Goal: Transaction & Acquisition: Purchase product/service

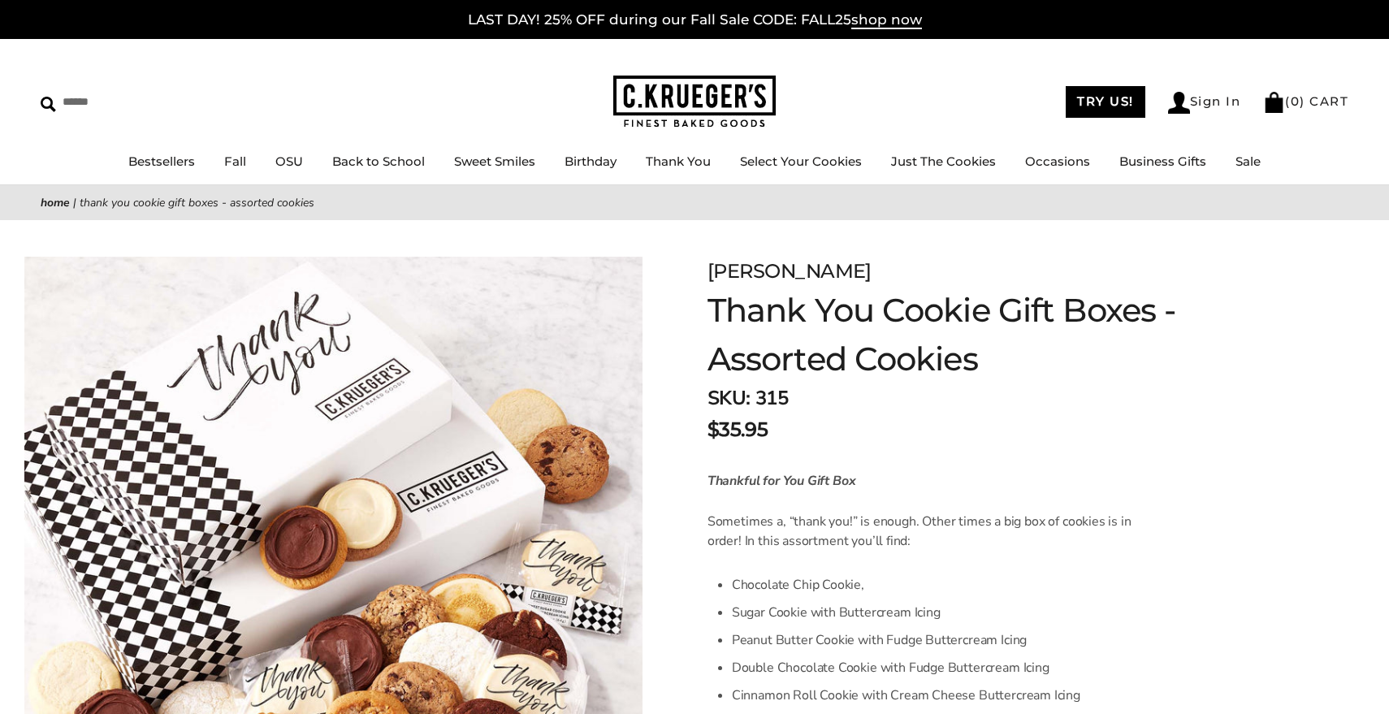
scroll to position [486, 0]
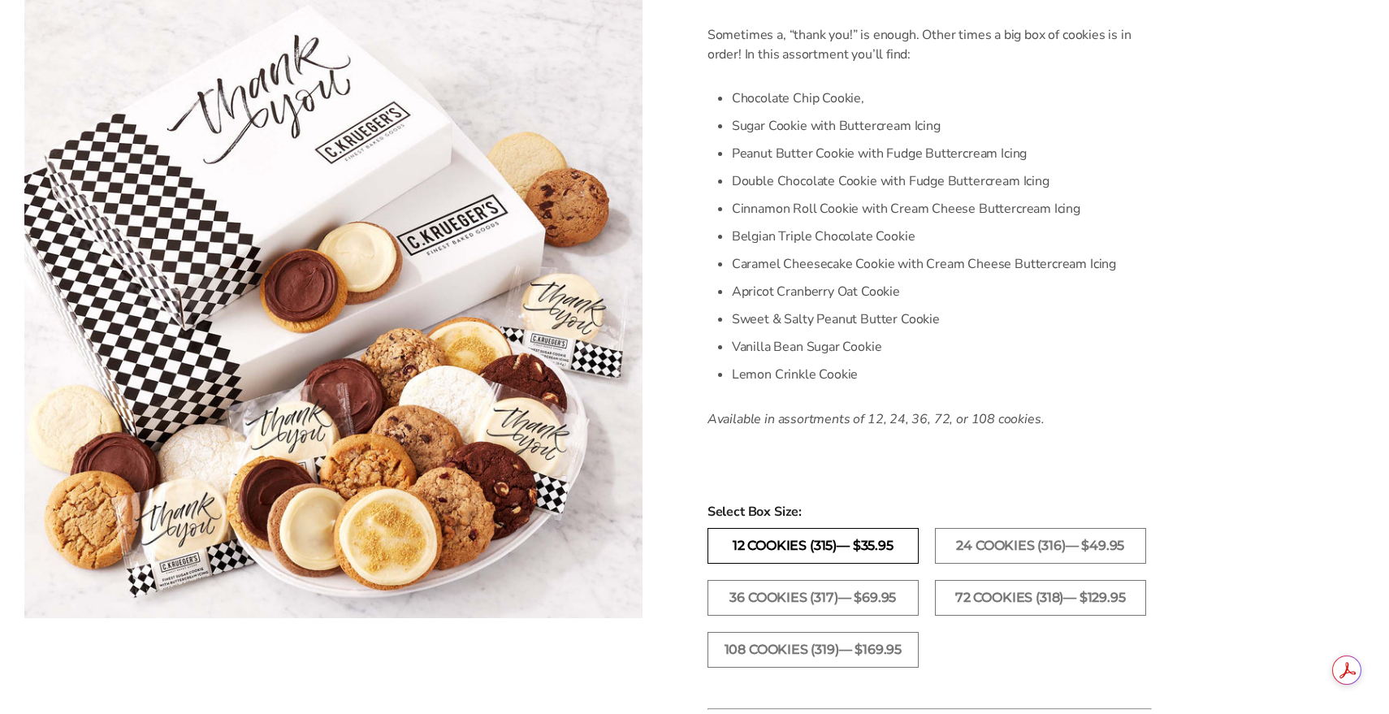
click at [889, 548] on label "12 Cookies (315)— $35.95" at bounding box center [812, 546] width 211 height 36
click at [832, 542] on label "12 Cookies (315)— $35.95" at bounding box center [812, 546] width 211 height 36
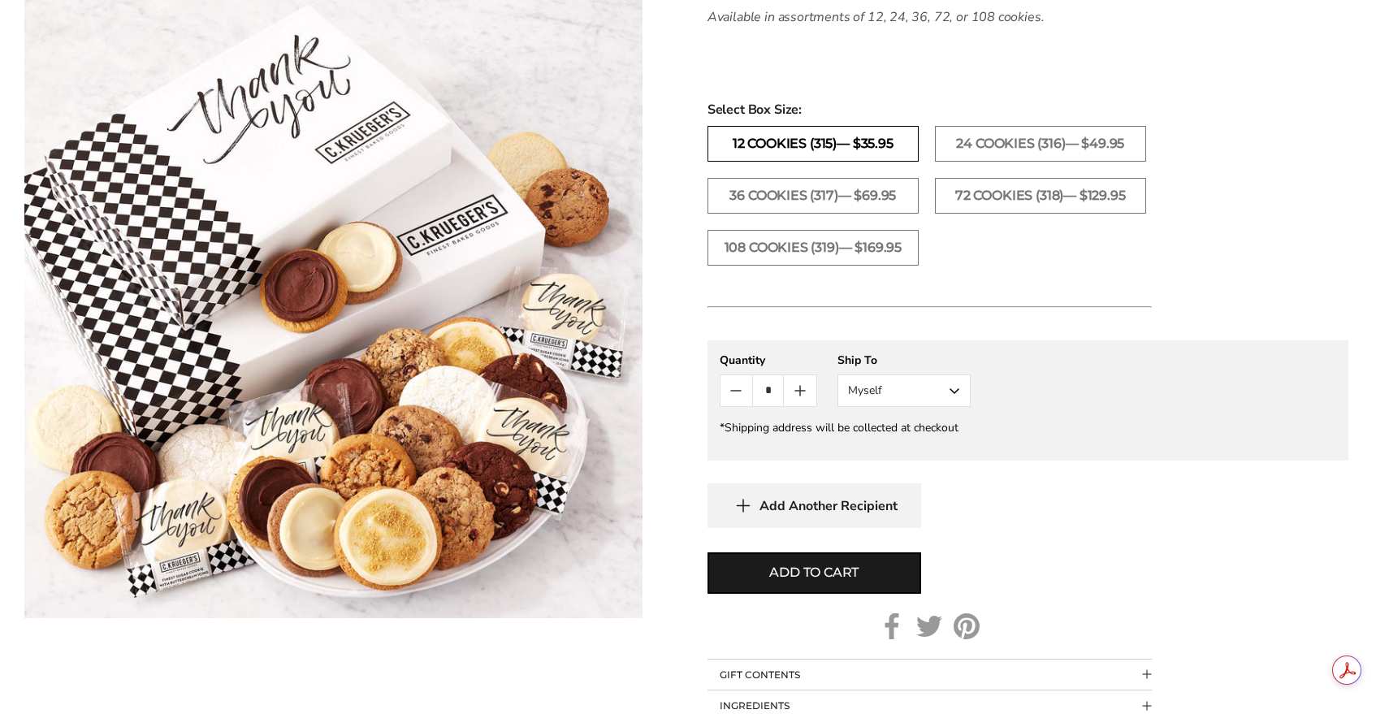
scroll to position [891, 0]
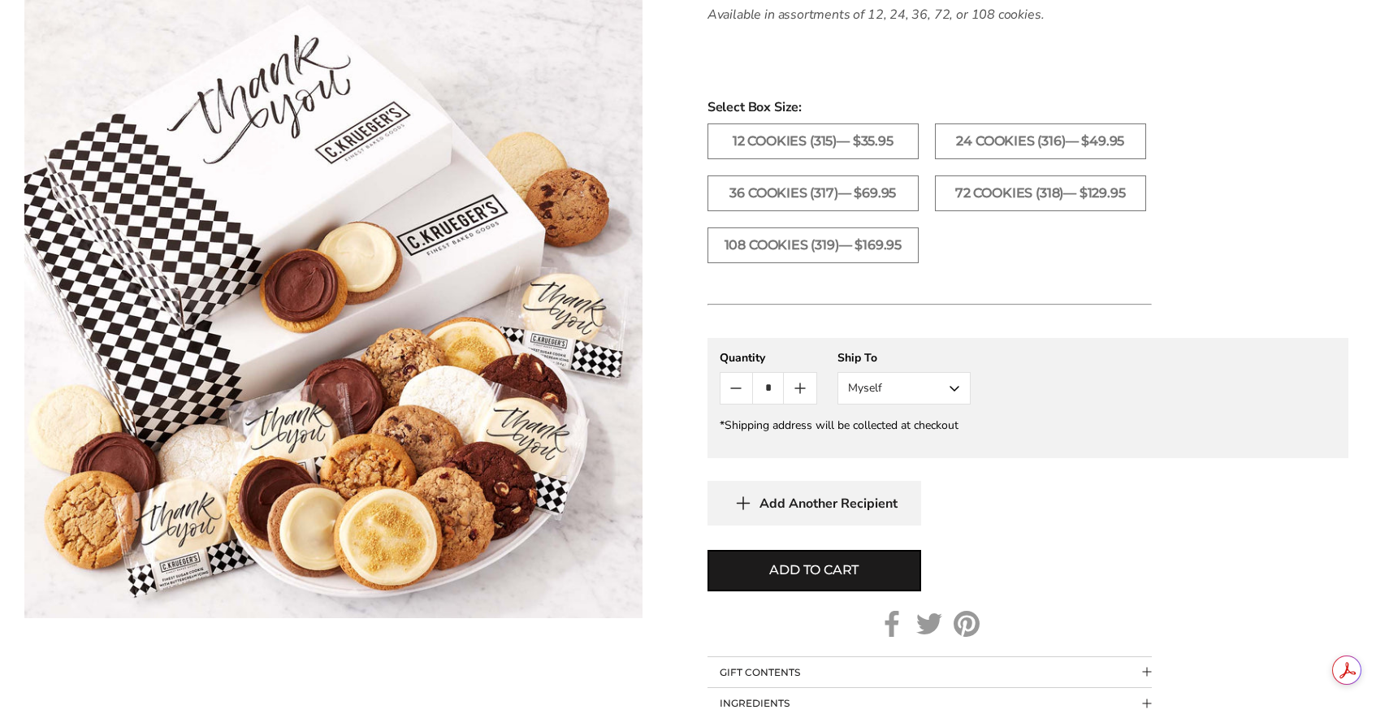
click at [956, 385] on button "Myself" at bounding box center [903, 388] width 133 height 32
click at [927, 444] on button "Other Recipient" at bounding box center [904, 448] width 132 height 29
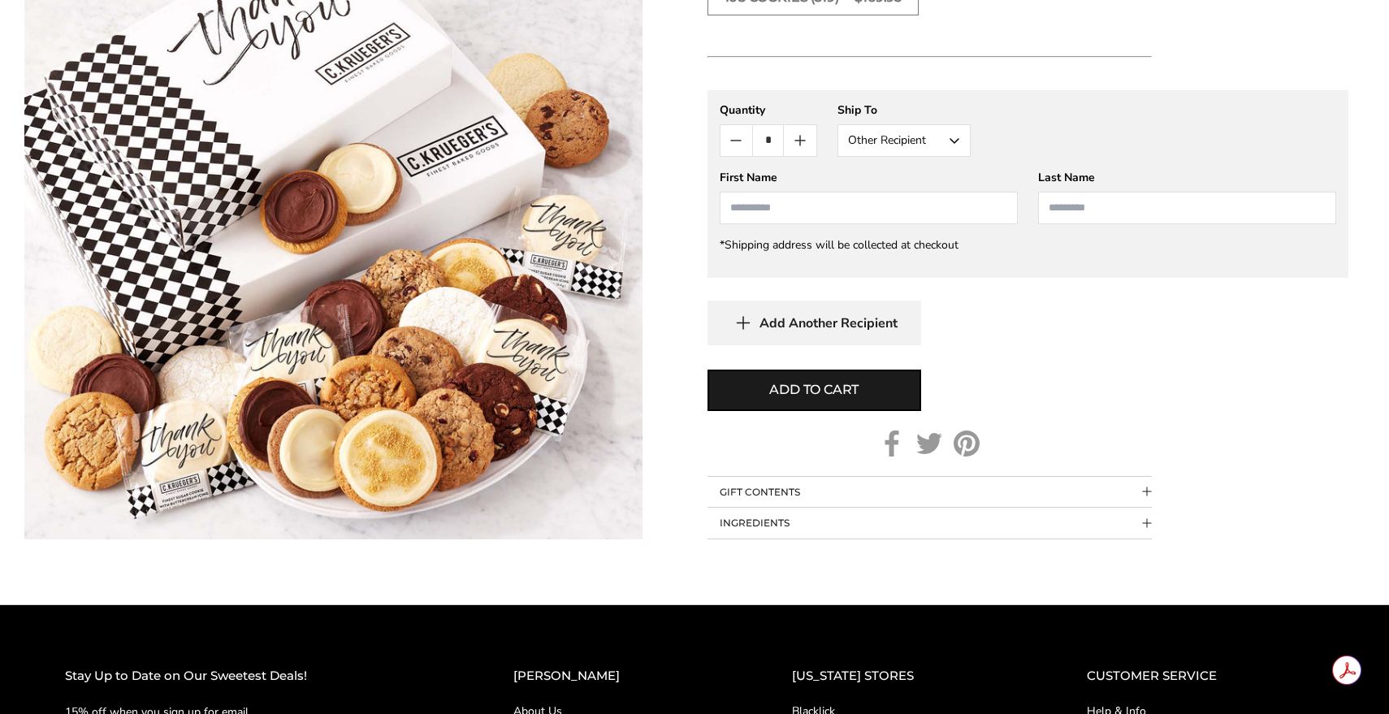
scroll to position [1100, 0]
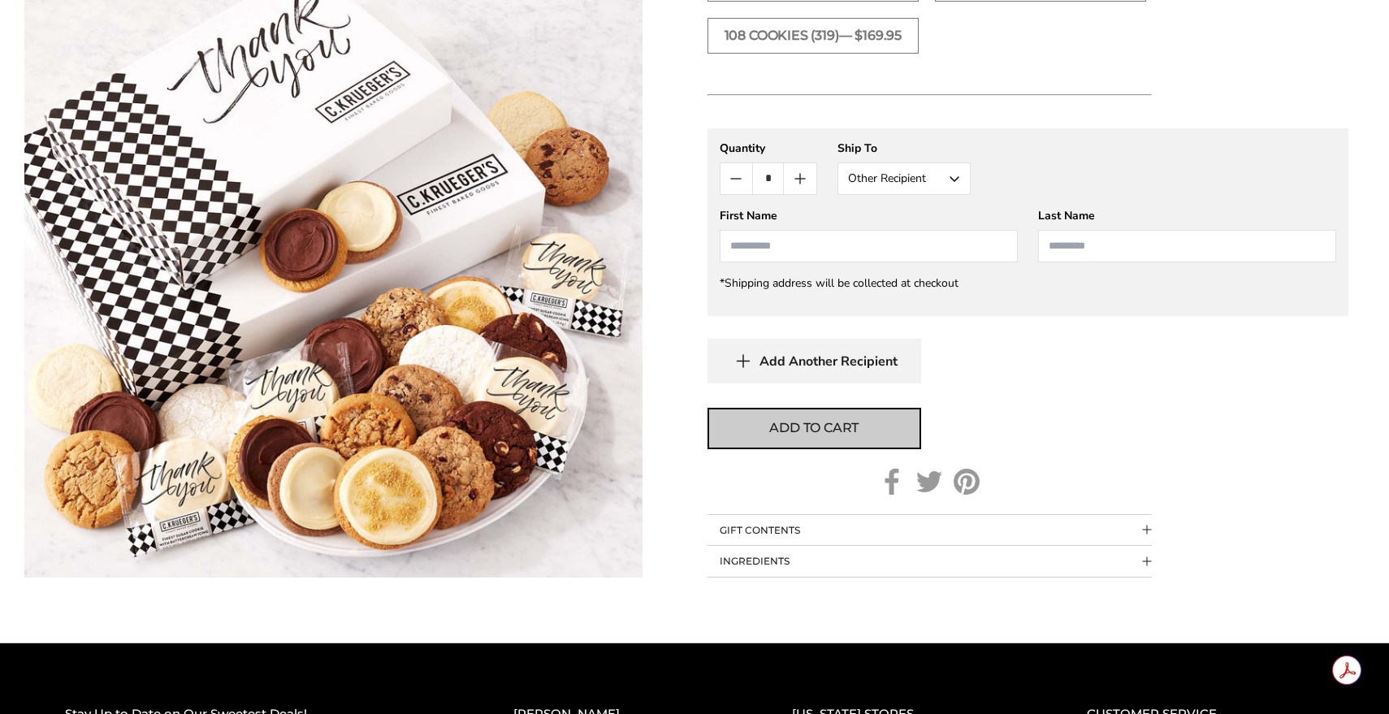
click at [823, 430] on span "Add to cart" at bounding box center [813, 427] width 89 height 19
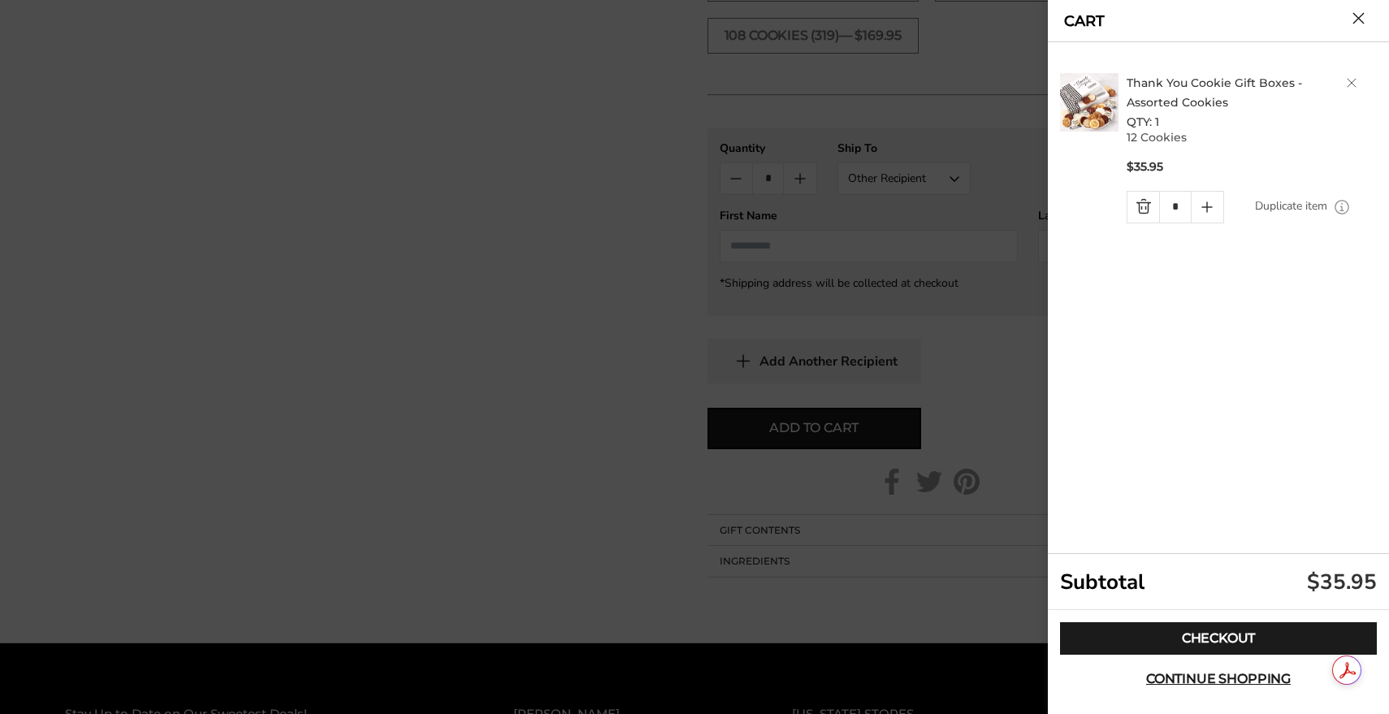
click at [1094, 113] on img at bounding box center [1089, 102] width 58 height 58
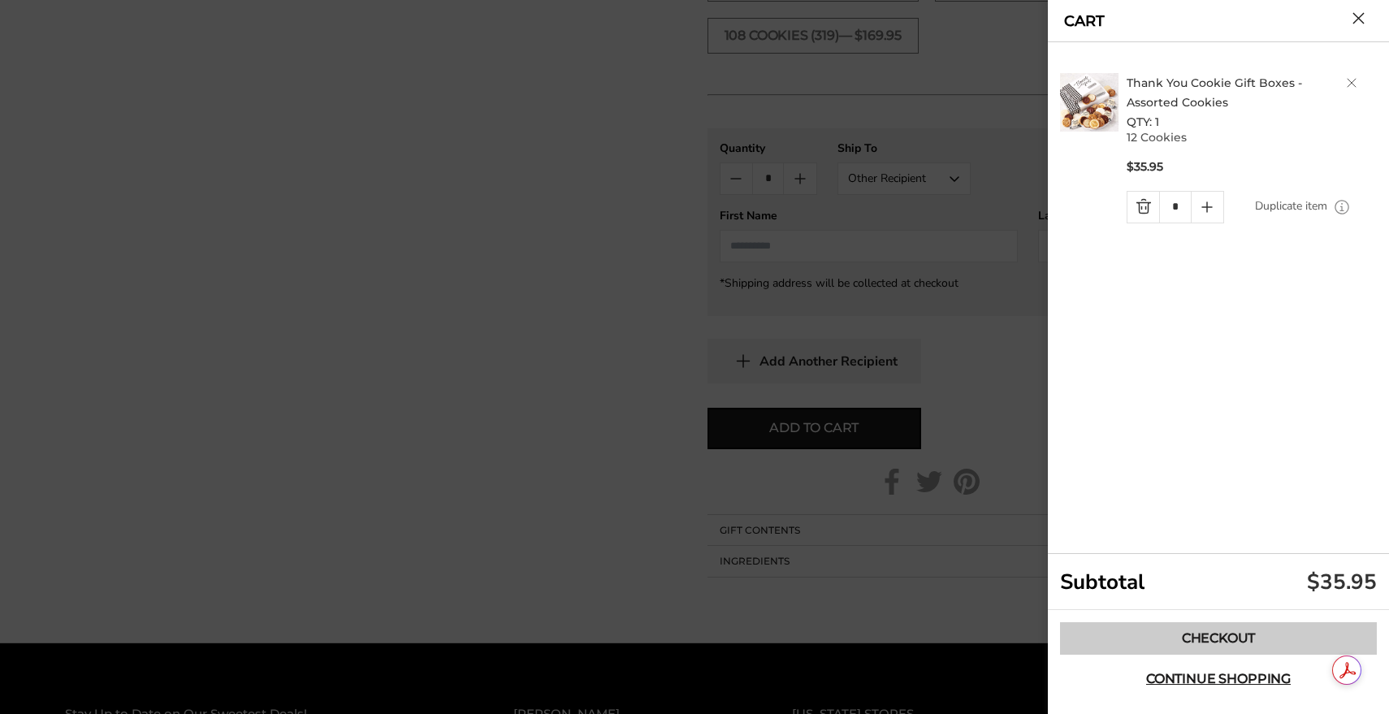
click at [1242, 638] on link "Checkout" at bounding box center [1218, 638] width 317 height 32
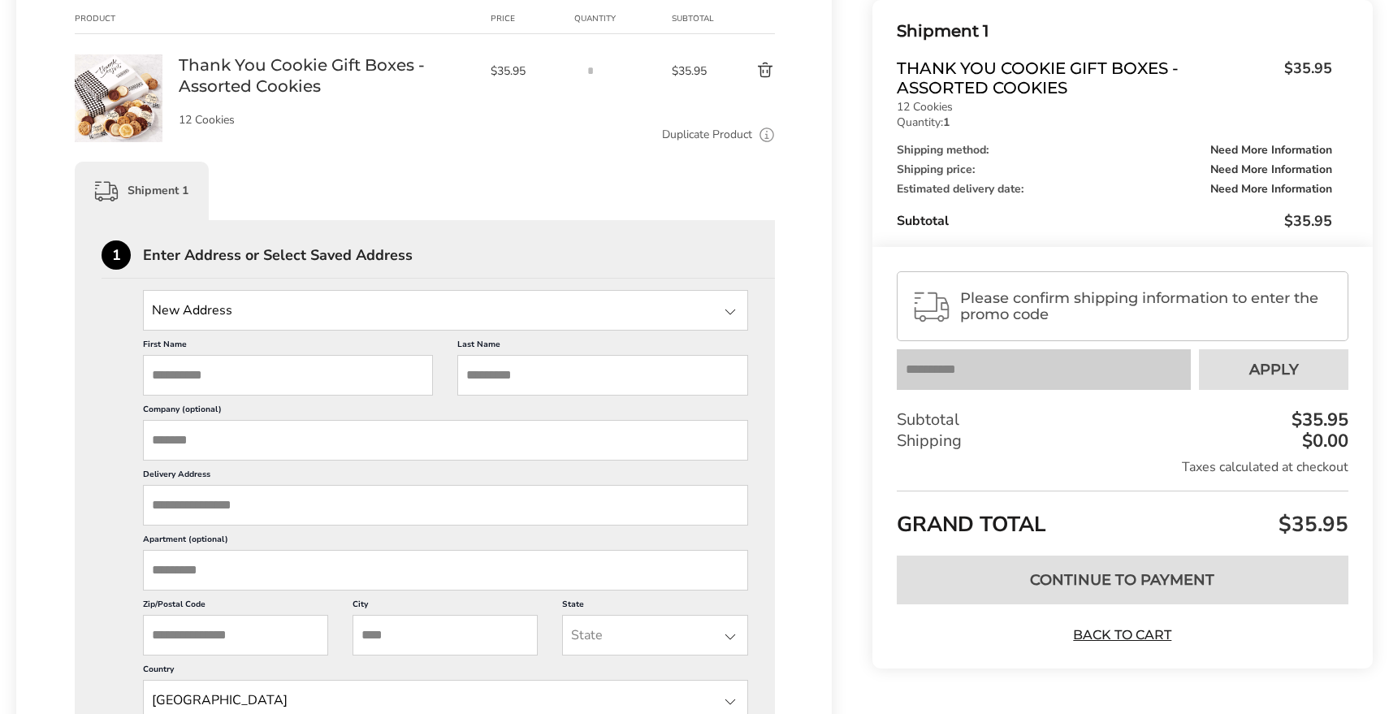
scroll to position [258, 0]
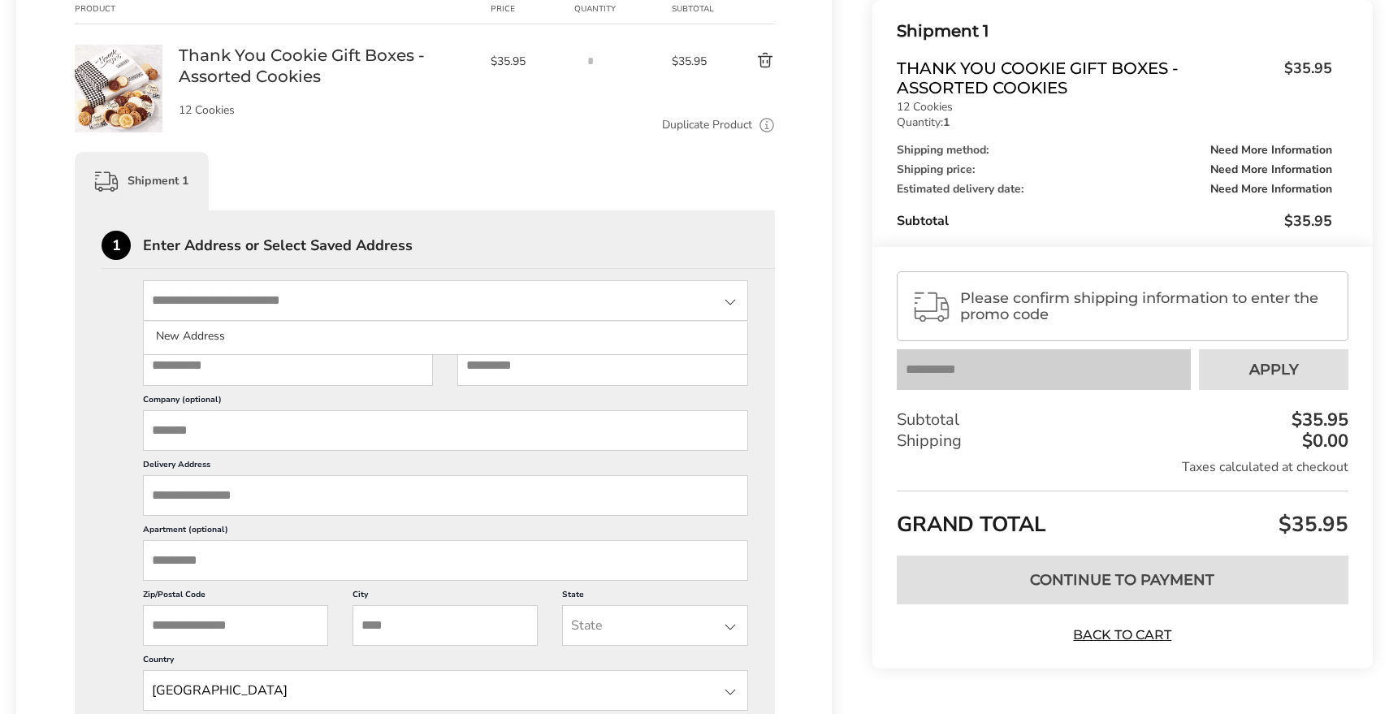
click at [327, 306] on input "State" at bounding box center [445, 300] width 605 height 41
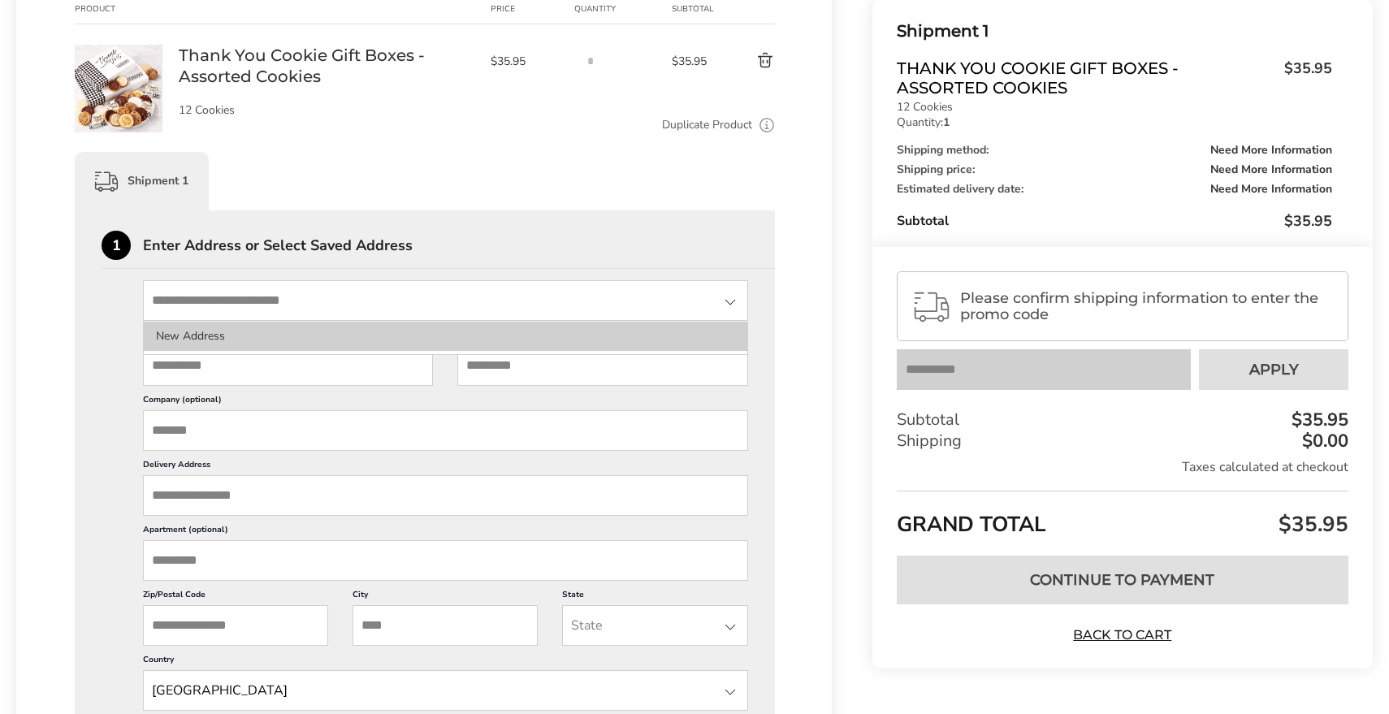
click at [300, 339] on li "New Address" at bounding box center [445, 336] width 603 height 29
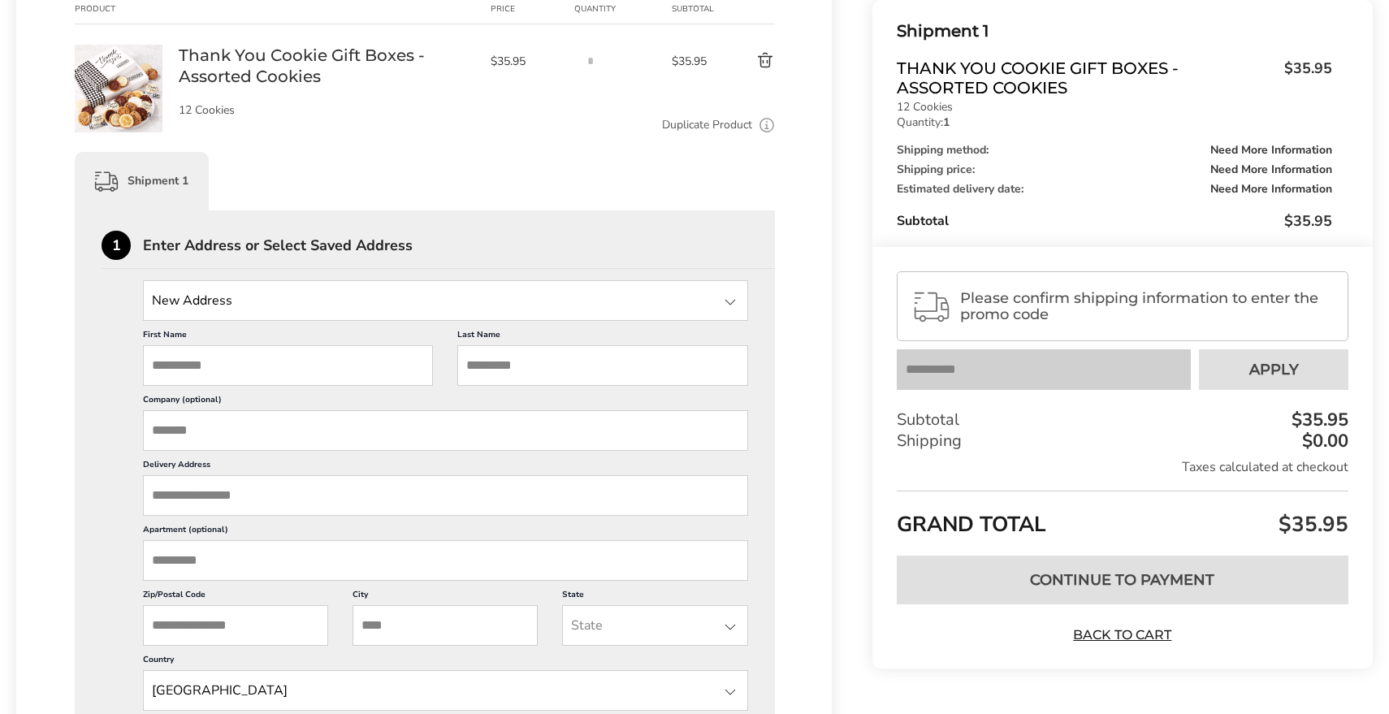
click at [493, 203] on div "Shipment 1" at bounding box center [425, 181] width 700 height 58
